Goal: Task Accomplishment & Management: Use online tool/utility

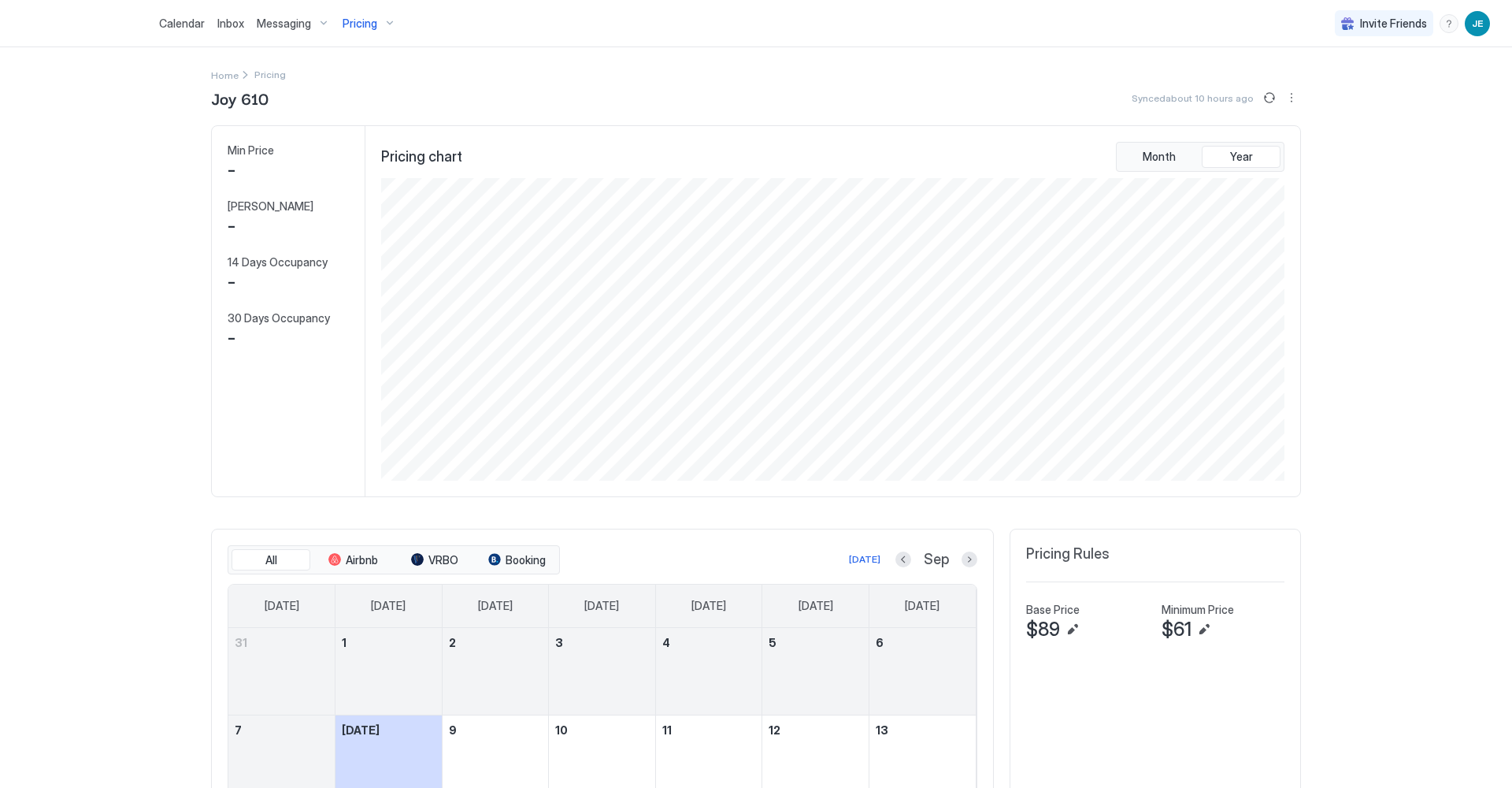
scroll to position [302, 906]
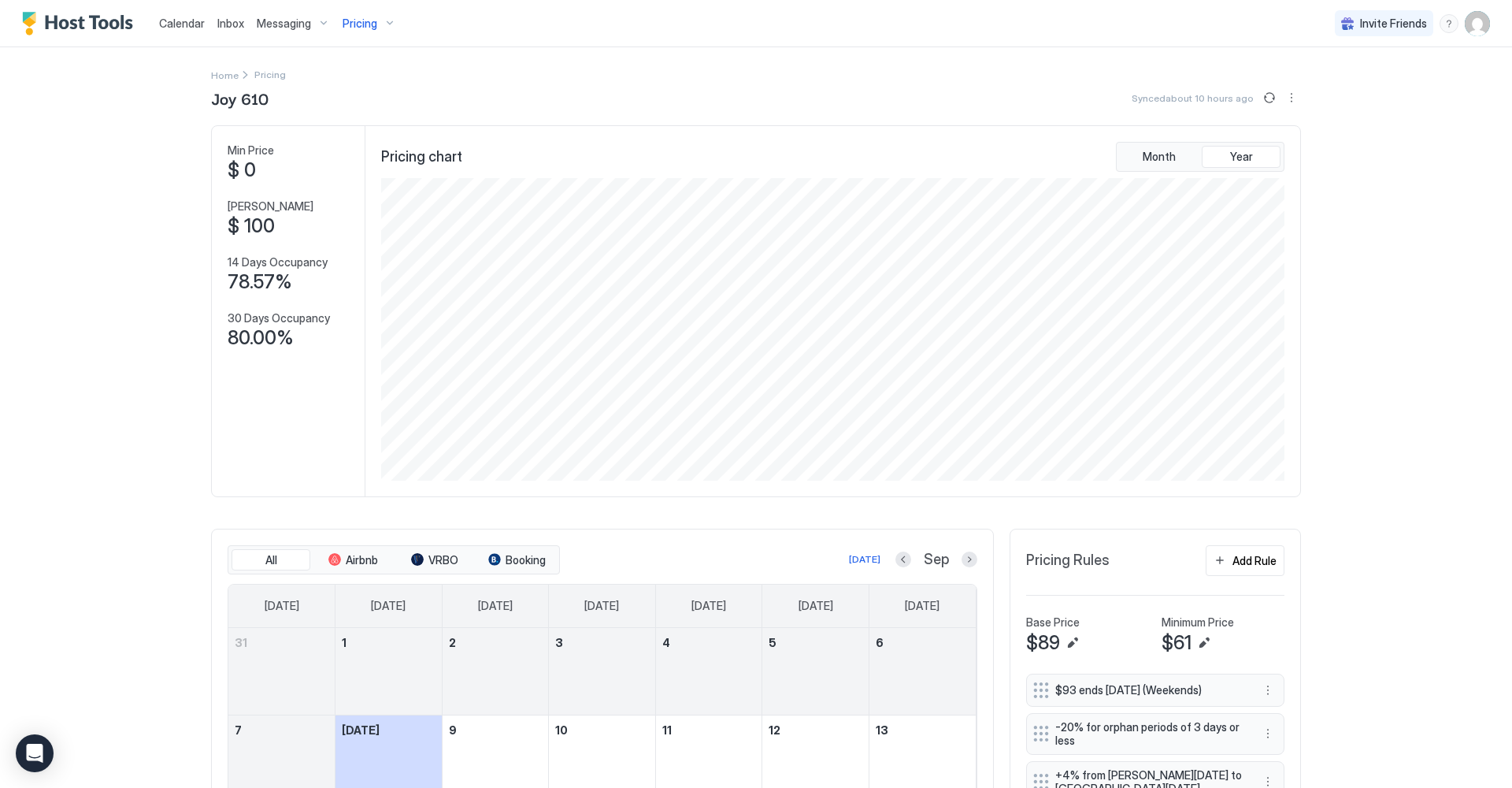
click at [393, 21] on div "Pricing" at bounding box center [369, 23] width 66 height 27
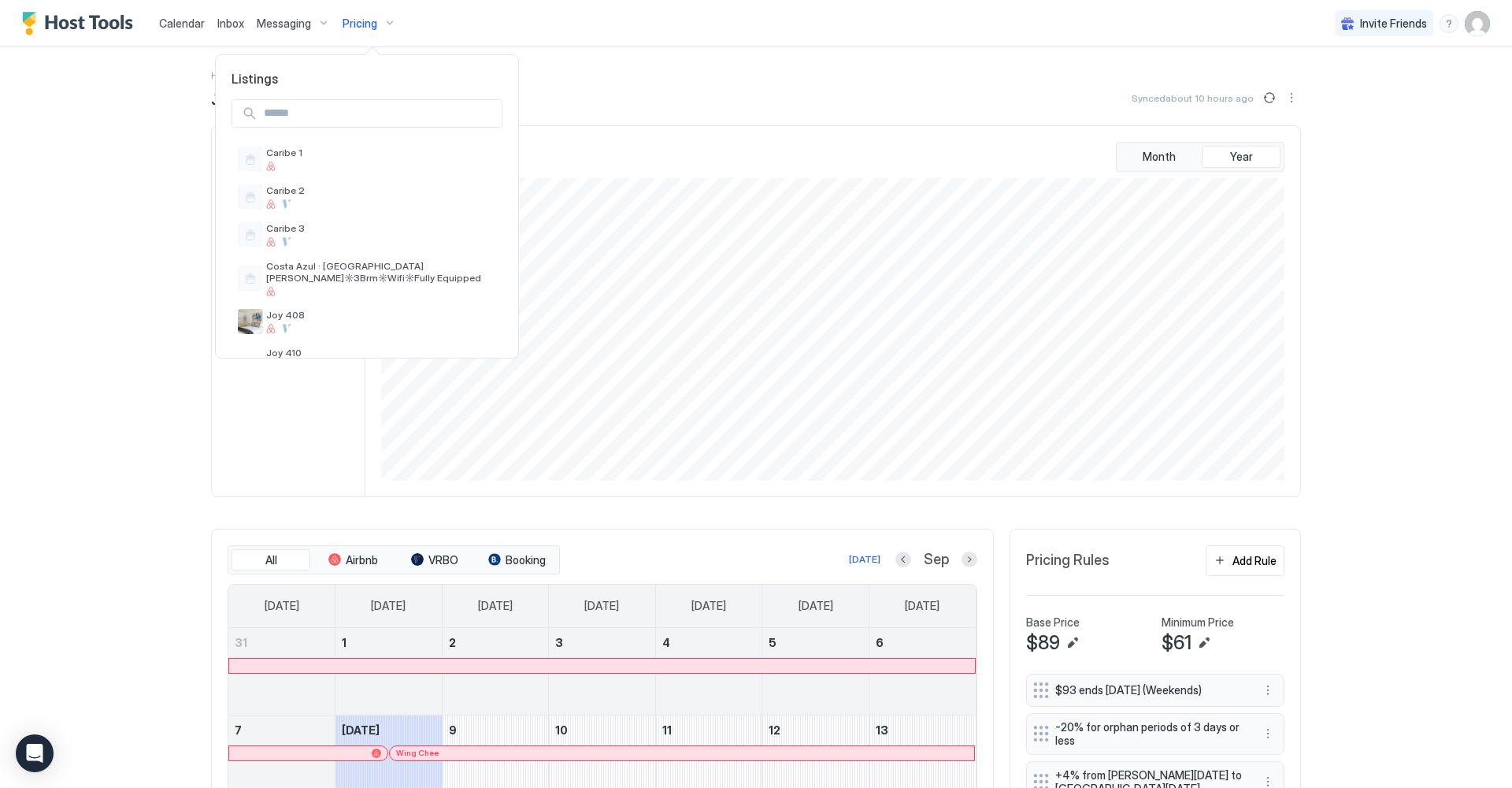
click at [180, 24] on div at bounding box center [756, 394] width 1512 height 788
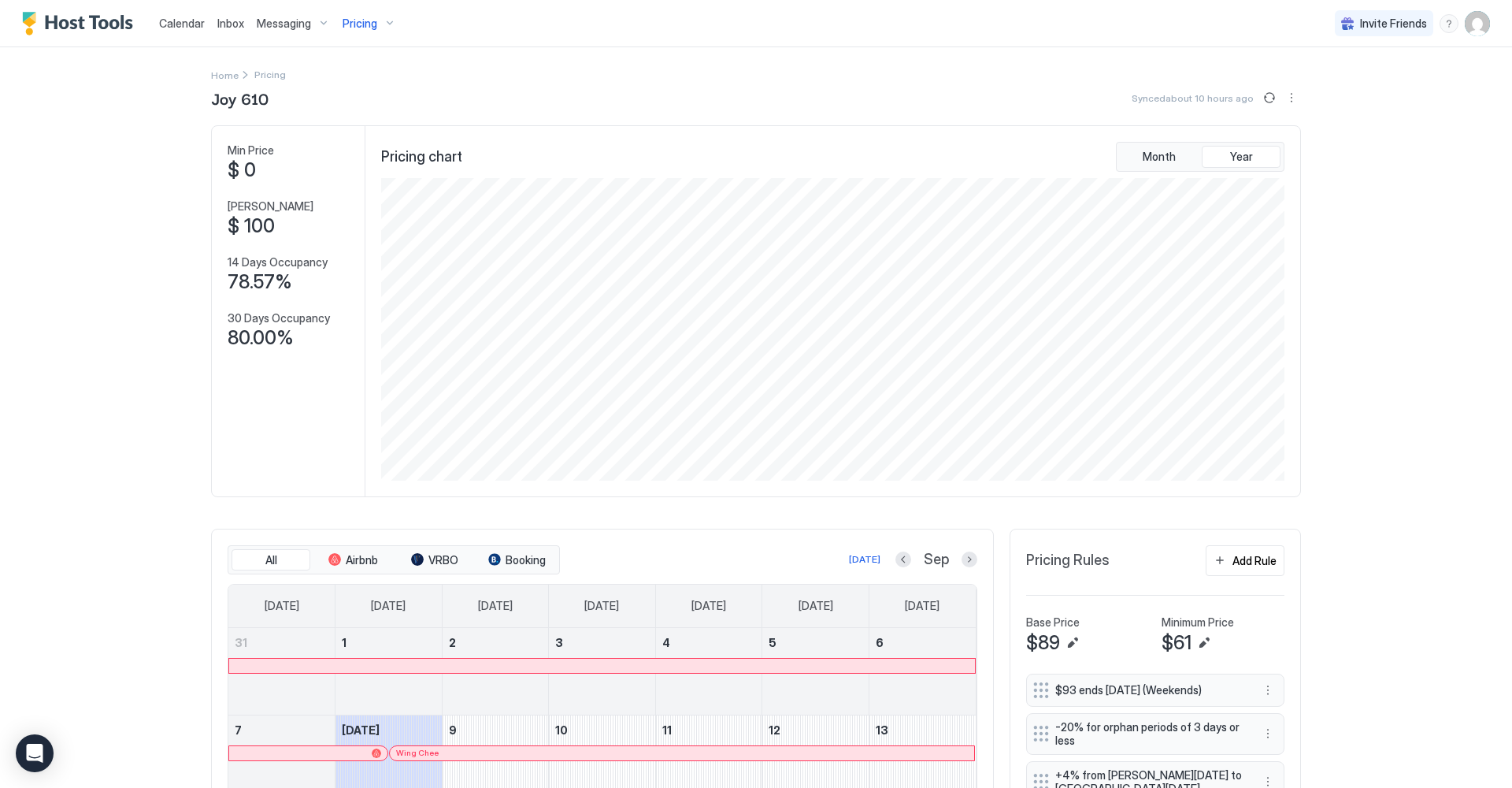
click at [186, 22] on span "Calendar" at bounding box center [181, 23] width 46 height 13
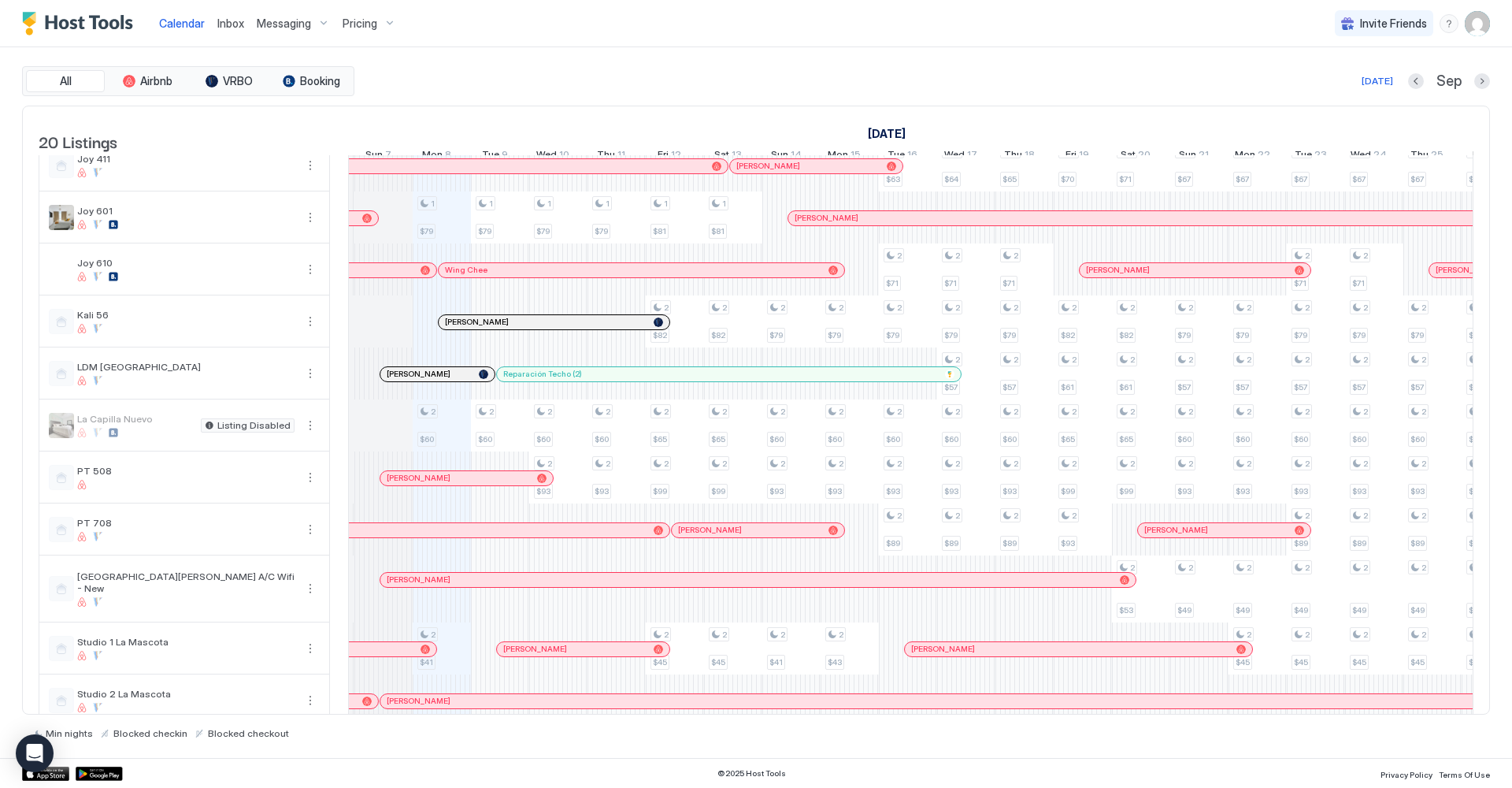
scroll to position [0, 743]
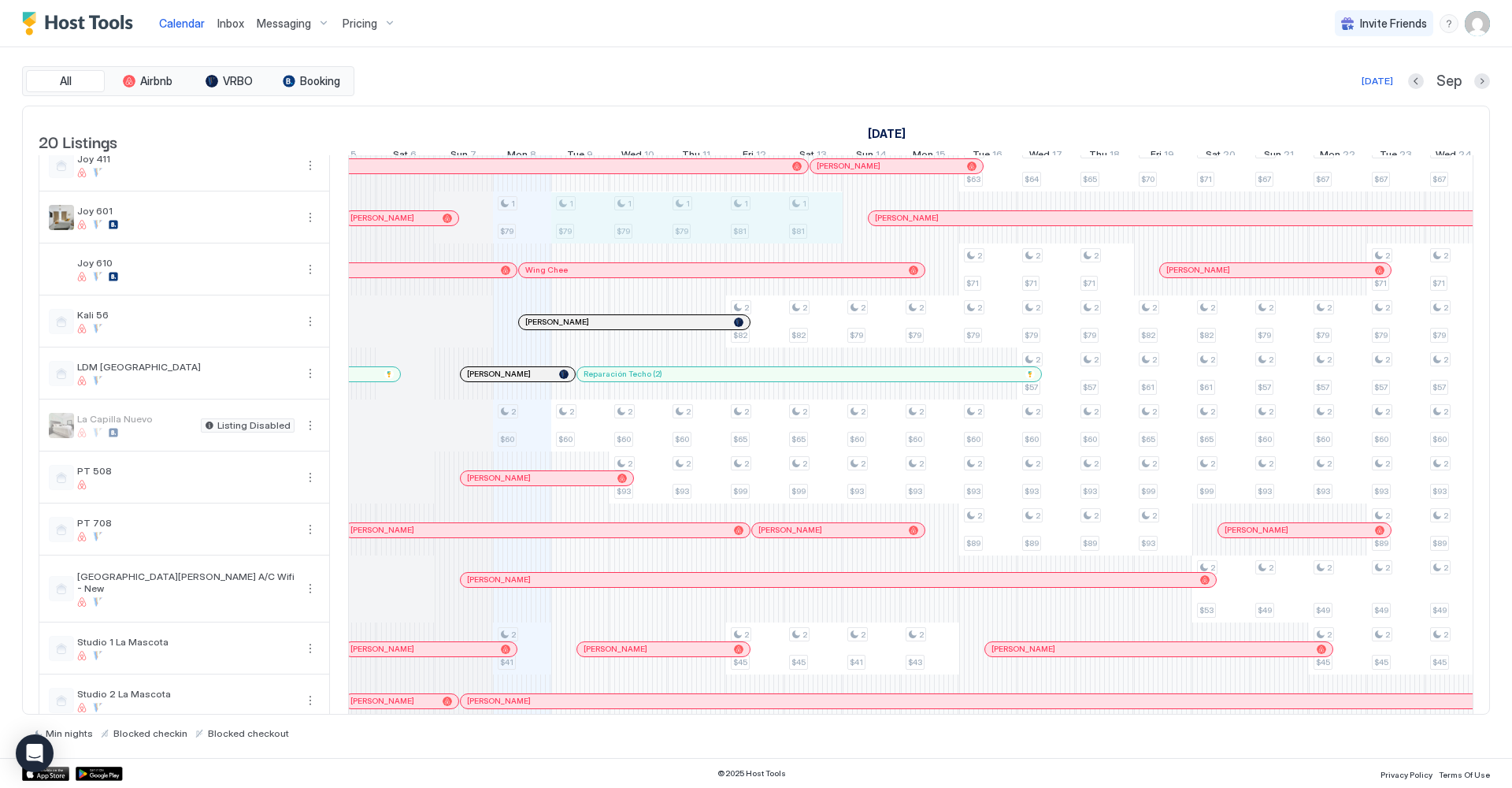
drag, startPoint x: 585, startPoint y: 228, endPoint x: 785, endPoint y: 225, distance: 200.0
click at [785, 225] on div "2 $42 2 $40 1 $290 1 $79 2 $60 2 $41 2 $37 2 $45 1 $290 1 $79 2 $60 2 $37 2 $62…" at bounding box center [1338, 355] width 3439 height 1055
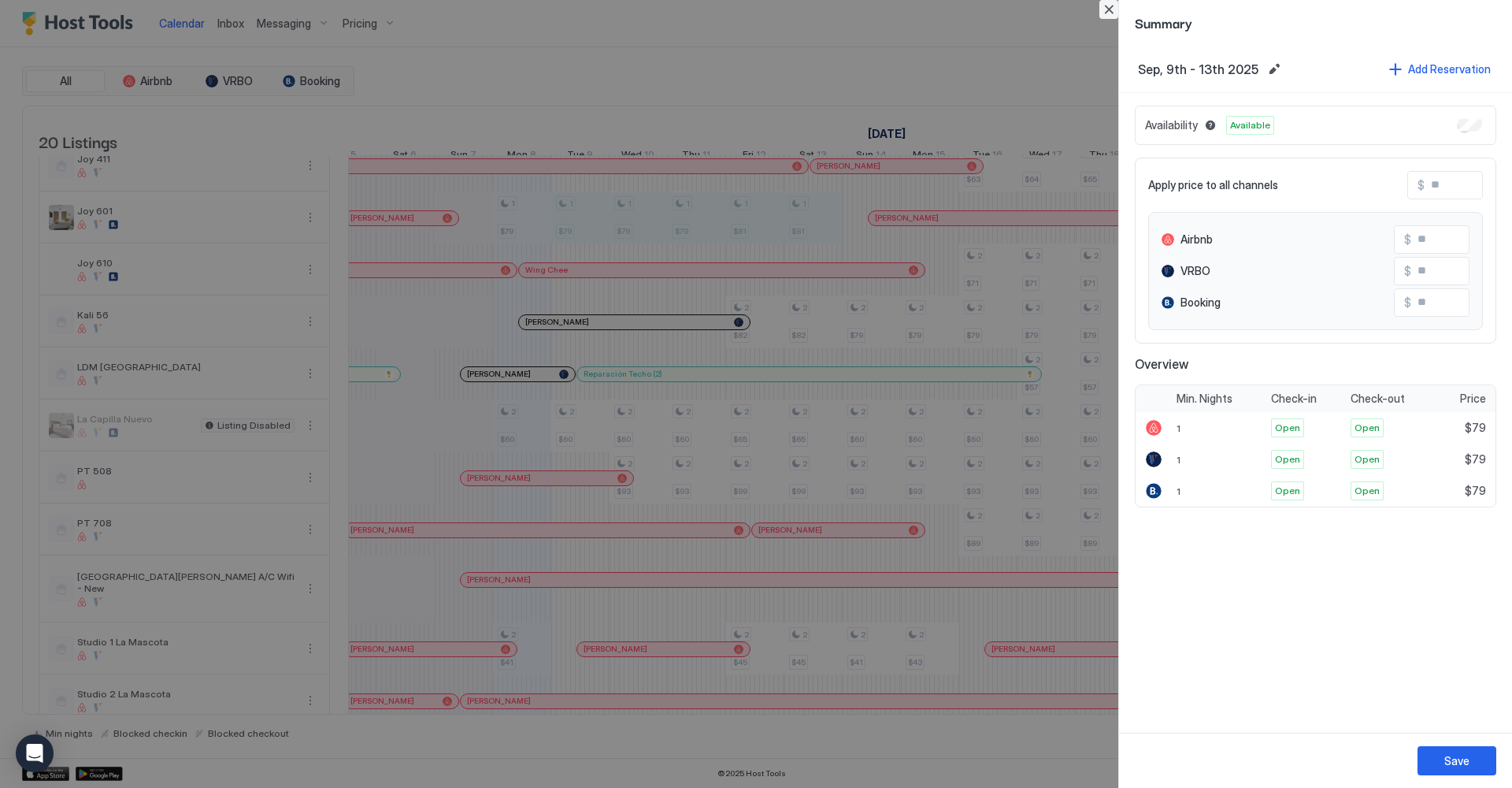
click at [1108, 3] on button "Close" at bounding box center [1109, 9] width 19 height 19
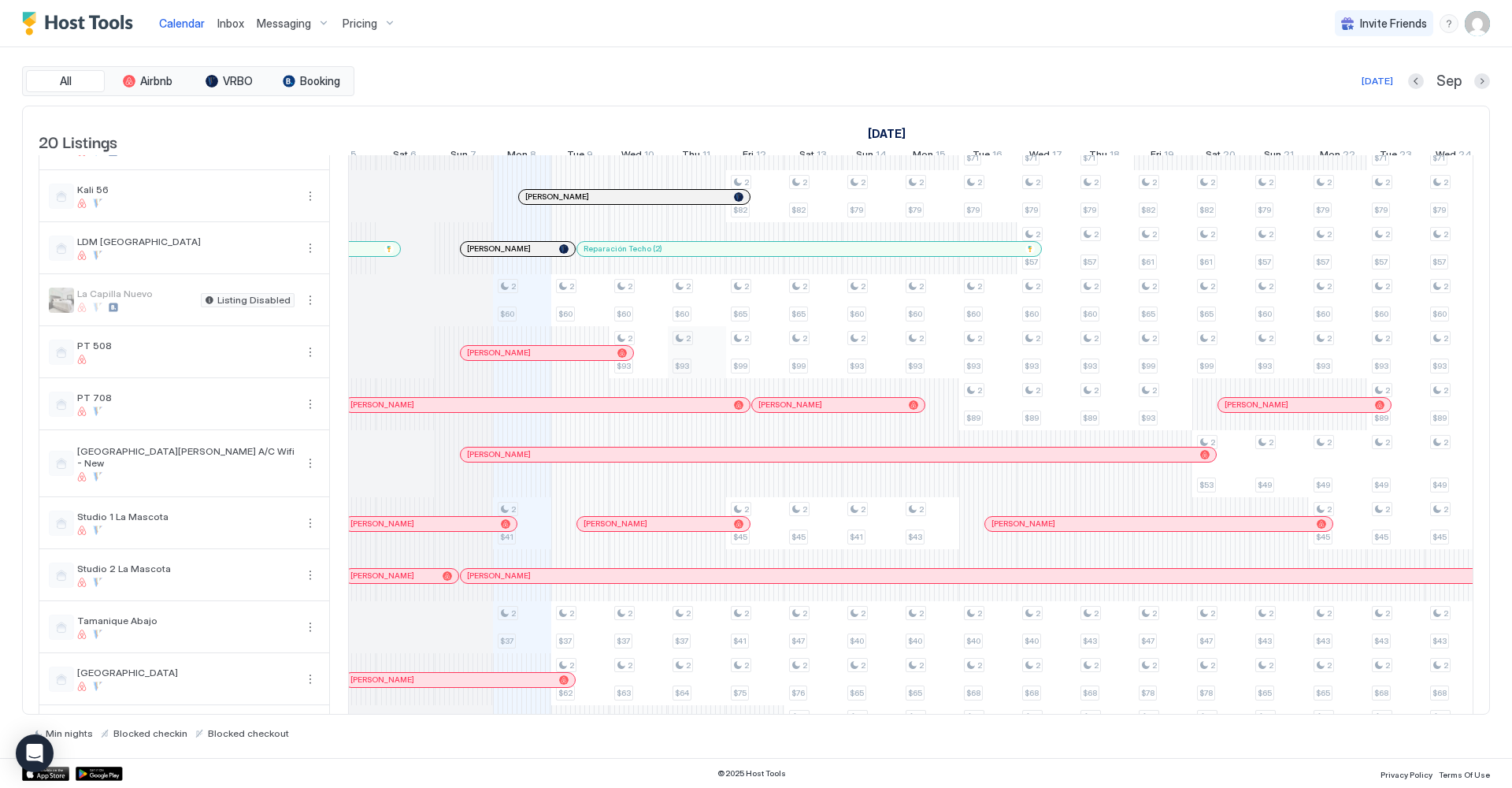
click at [699, 361] on div "2 $42 2 $40 1 $290 1 $79 2 $60 2 $41 2 $37 2 $45 1 $290 1 $79 2 $60 2 $37 2 $62…" at bounding box center [1338, 231] width 3439 height 1055
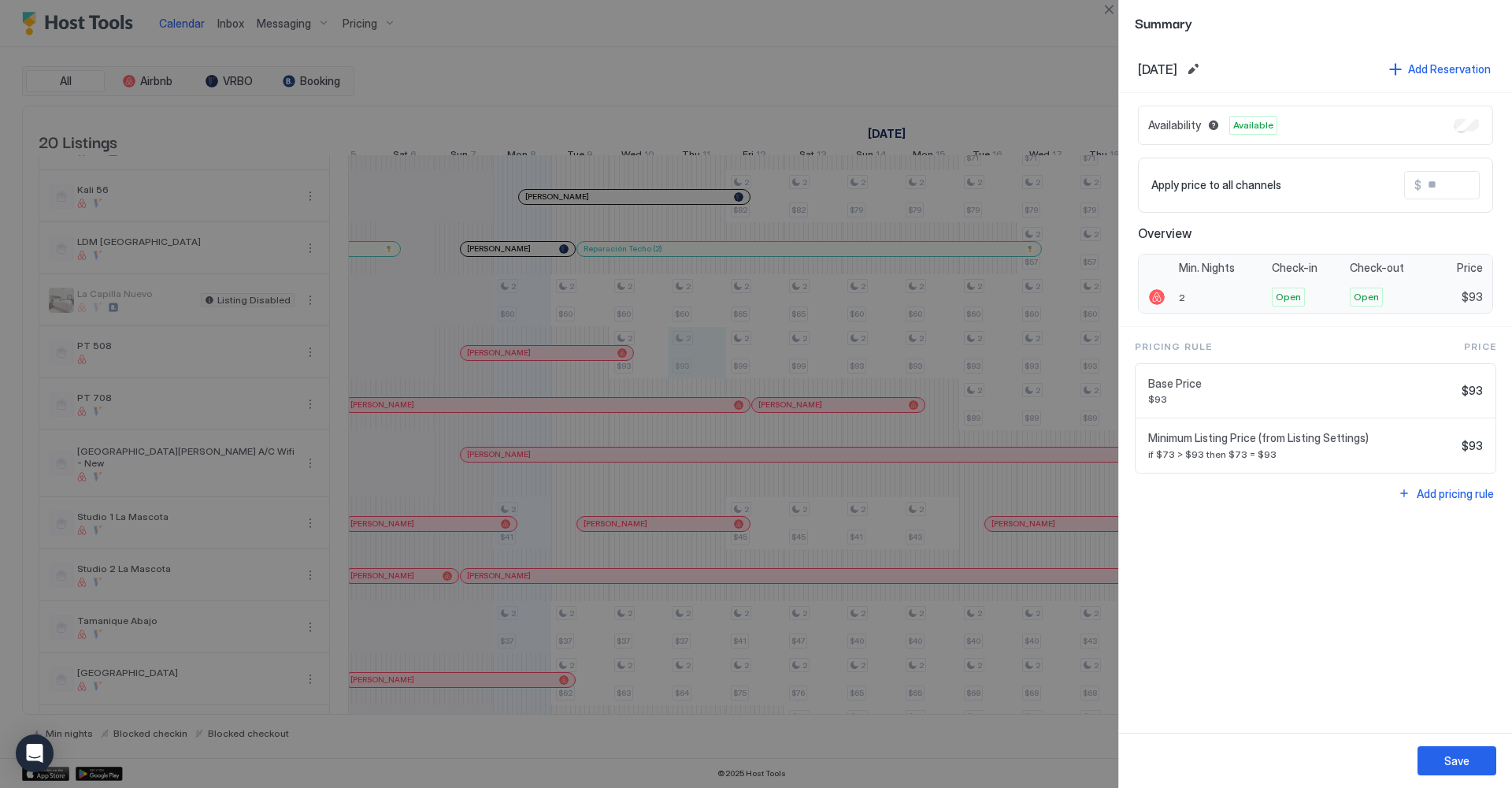
click at [1183, 297] on span "2" at bounding box center [1183, 297] width 7 height 12
click at [1188, 297] on div "2" at bounding box center [1220, 297] width 93 height 32
click at [1408, 493] on button "Add pricing rule" at bounding box center [1446, 493] width 101 height 21
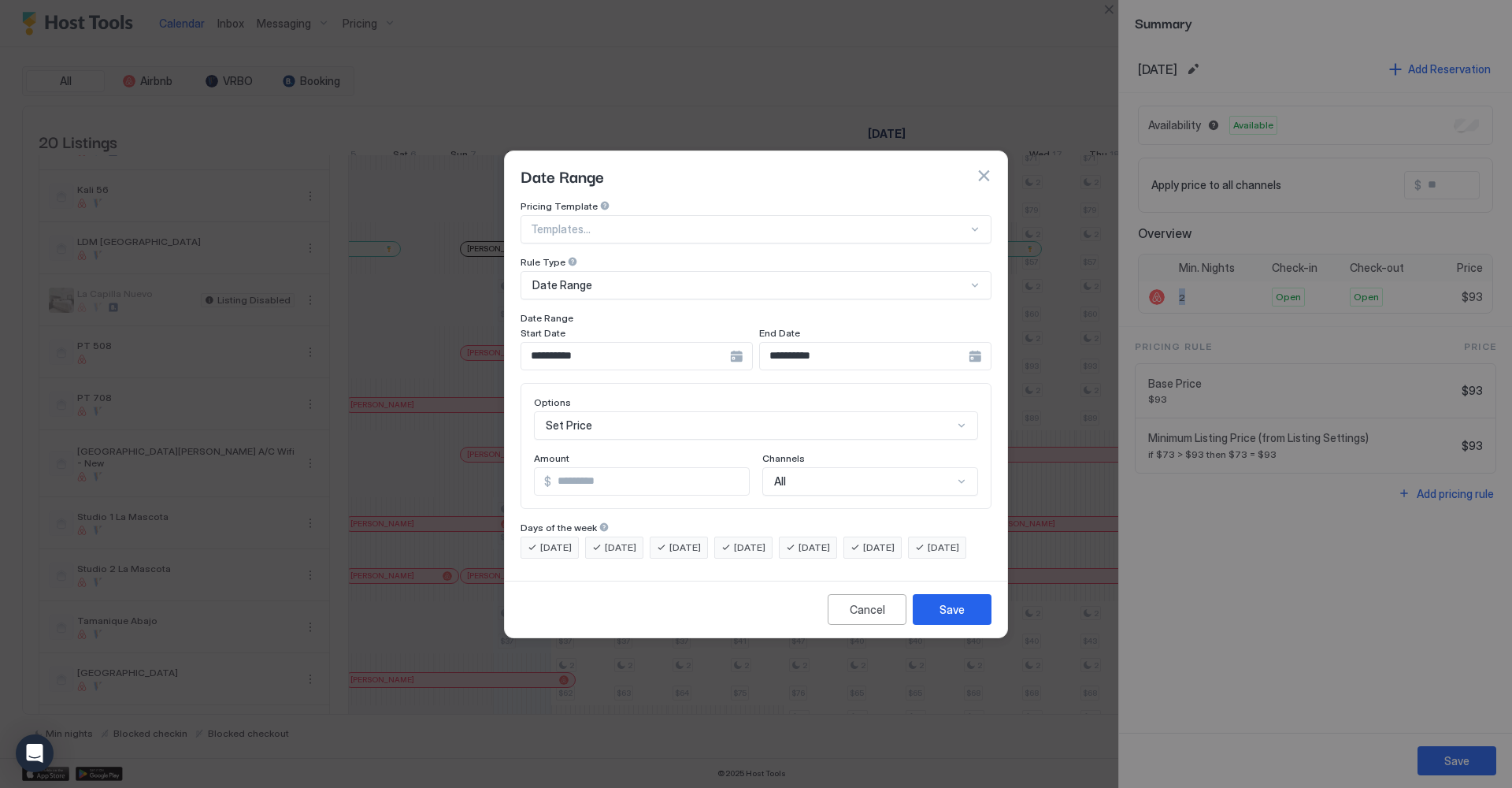
click at [979, 223] on div at bounding box center [975, 229] width 13 height 13
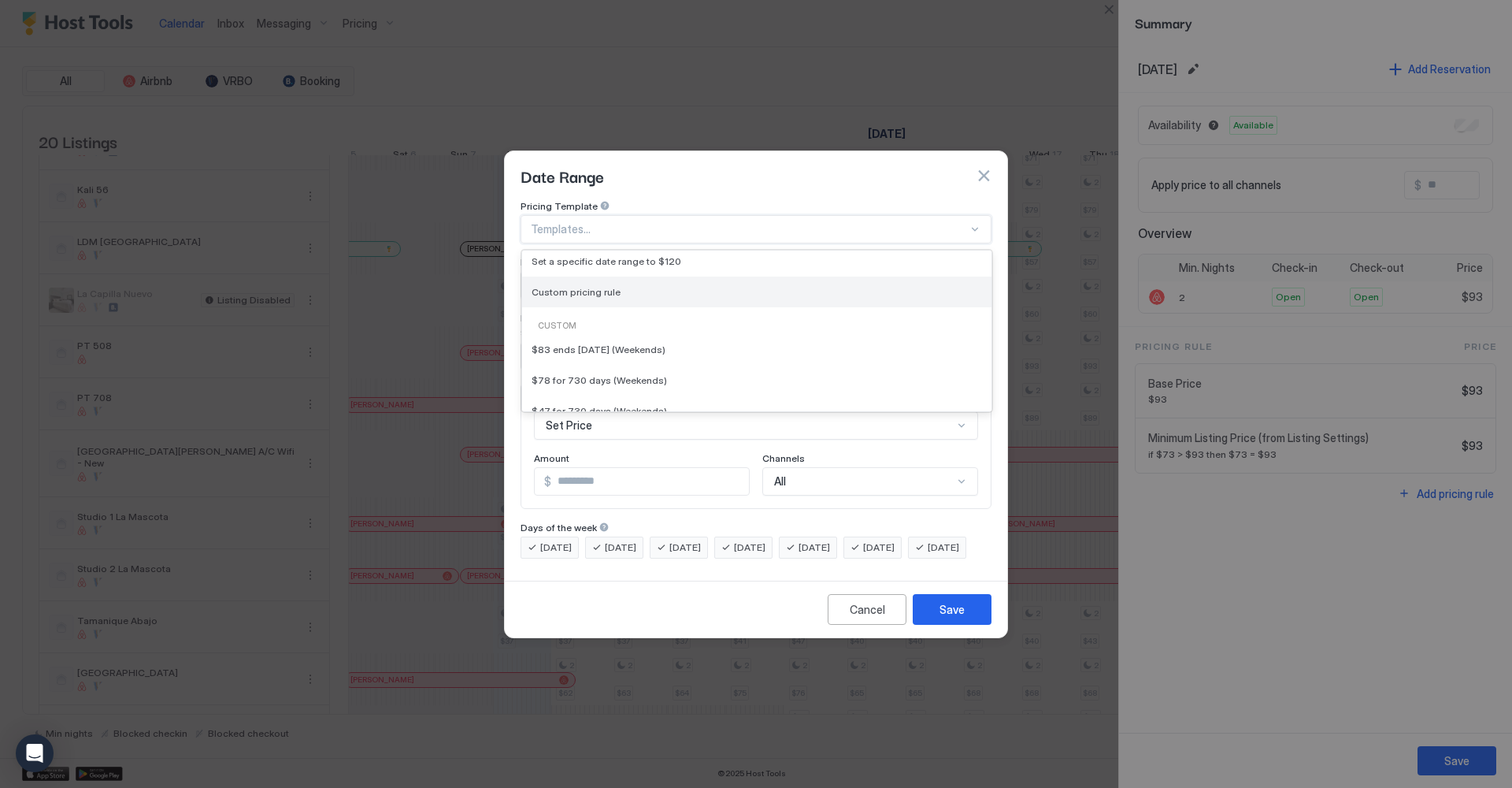
click at [819, 286] on div "Custom pricing rule" at bounding box center [756, 292] width 450 height 12
type input "***"
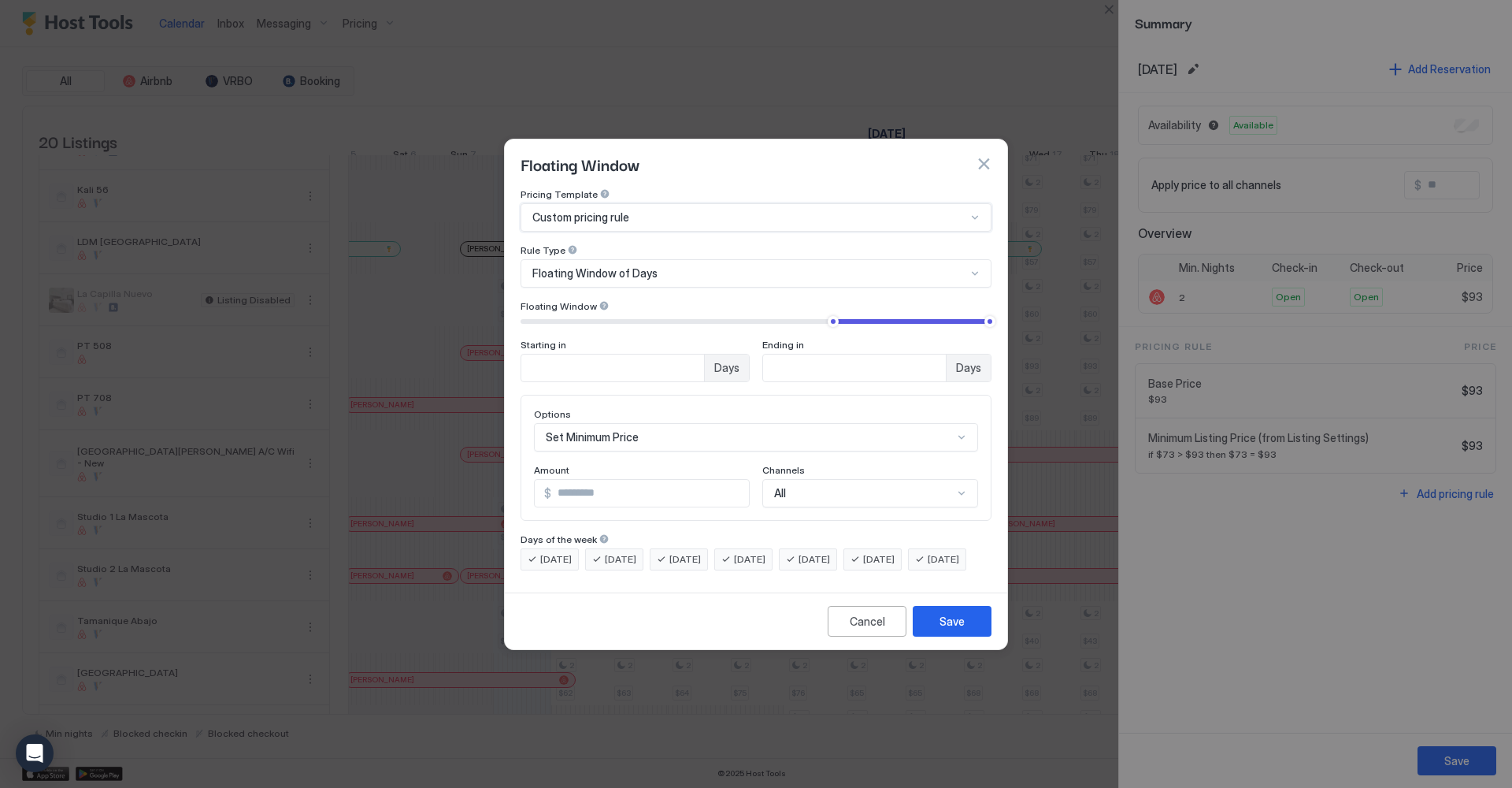
click at [976, 267] on div at bounding box center [975, 273] width 13 height 13
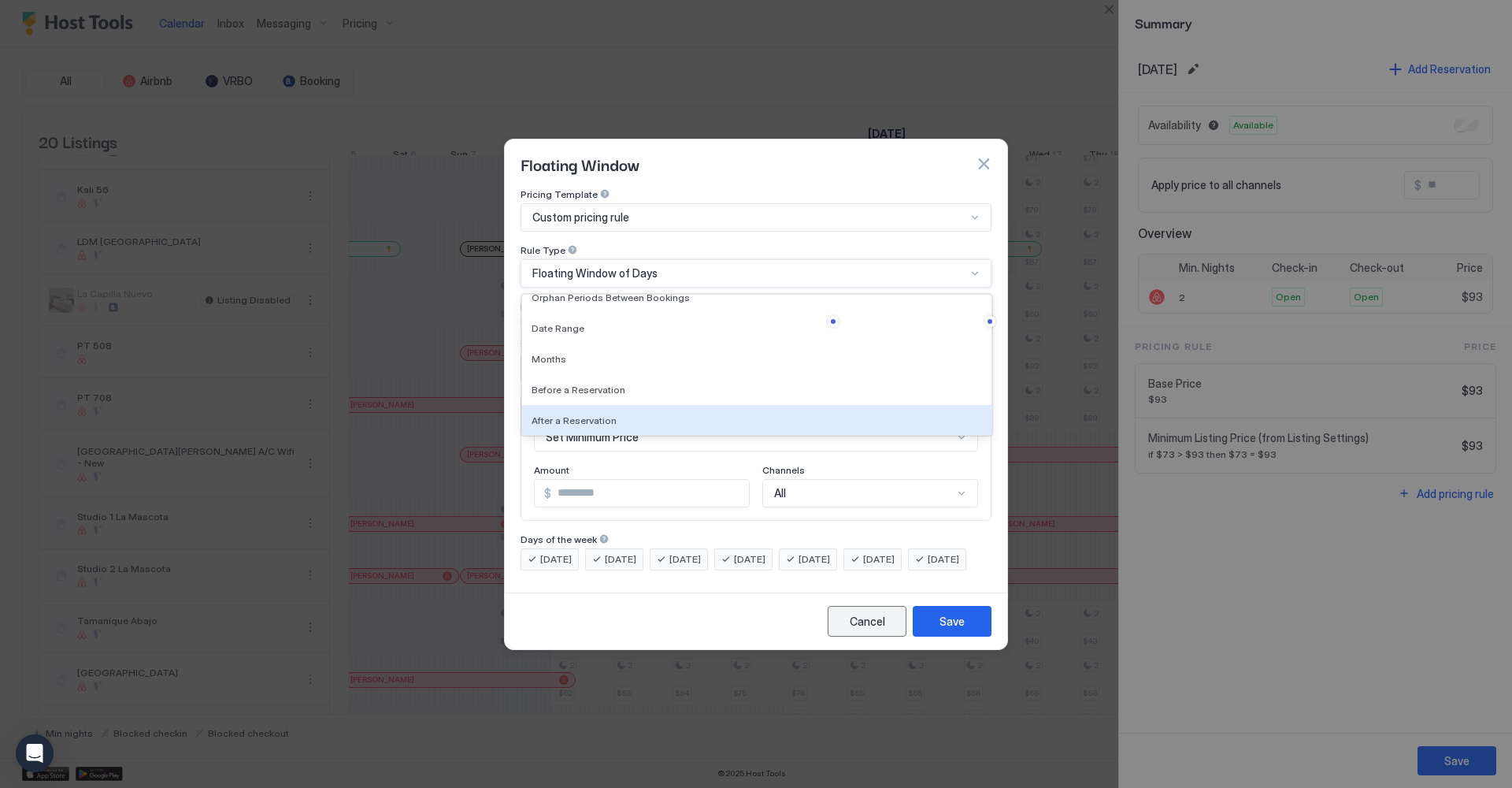
click at [861, 629] on div "Cancel" at bounding box center [867, 622] width 35 height 17
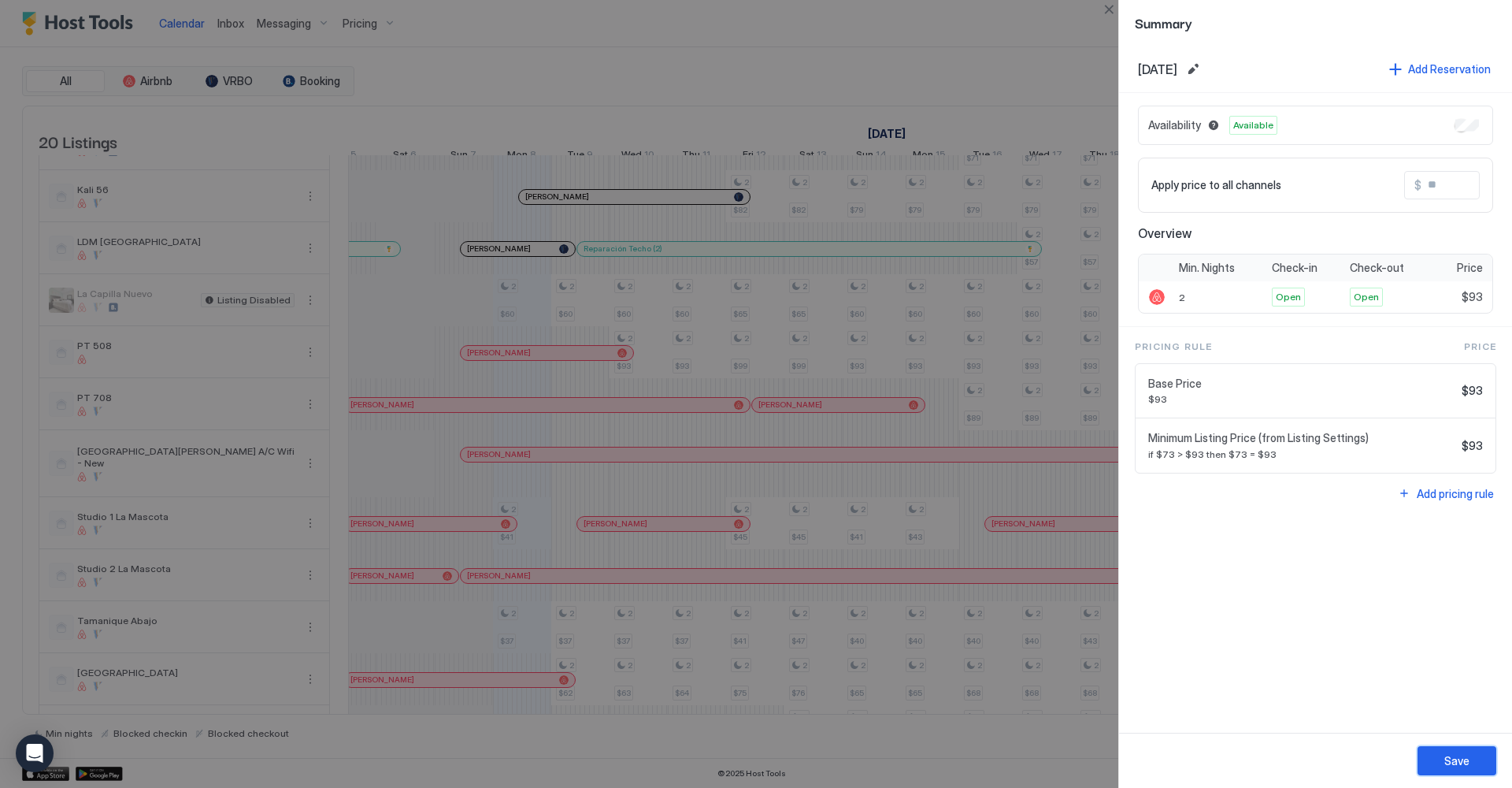
click at [1434, 758] on button "Save" at bounding box center [1457, 760] width 79 height 29
